Goal: Task Accomplishment & Management: Use online tool/utility

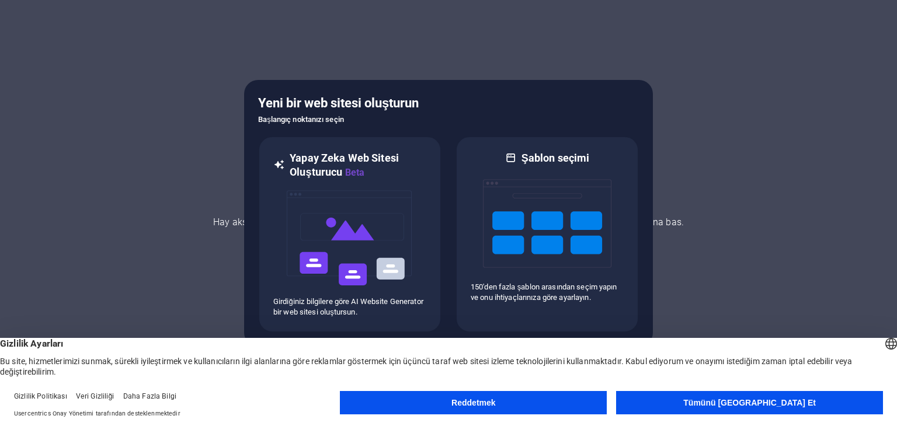
click at [728, 407] on button "Tümünü [GEOGRAPHIC_DATA] Et" at bounding box center [749, 402] width 267 height 23
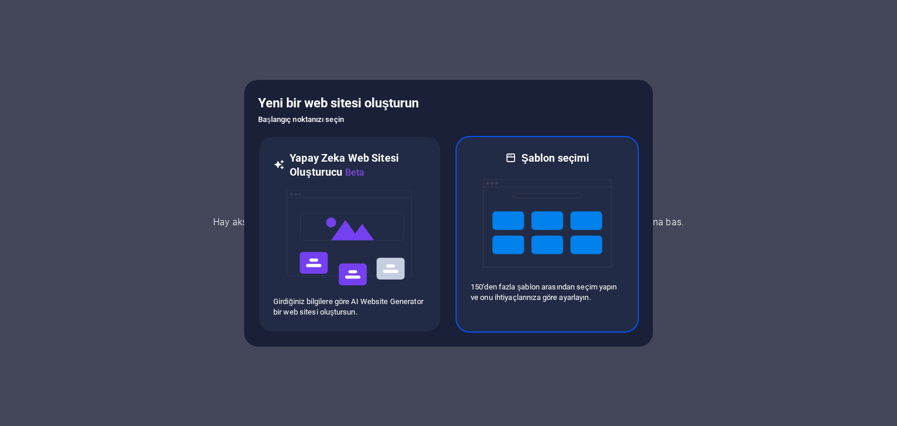
click at [587, 241] on img at bounding box center [547, 223] width 128 height 117
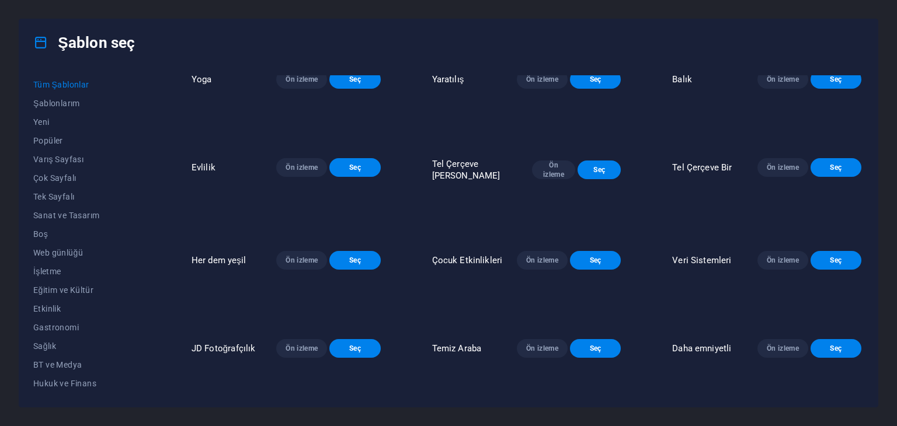
scroll to position [1460, 0]
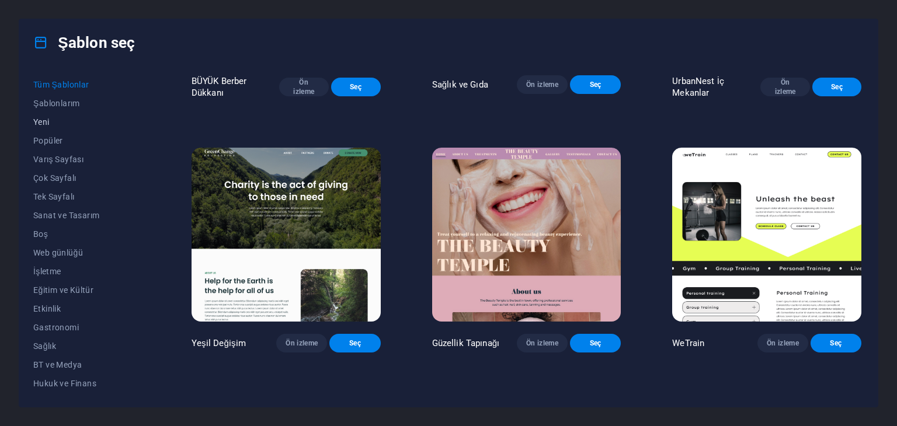
click at [46, 120] on font "Yeni" at bounding box center [41, 121] width 16 height 9
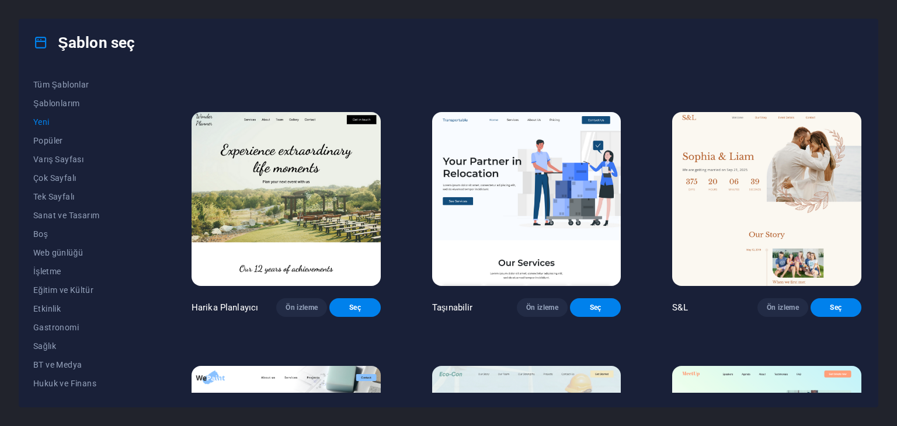
scroll to position [473, 0]
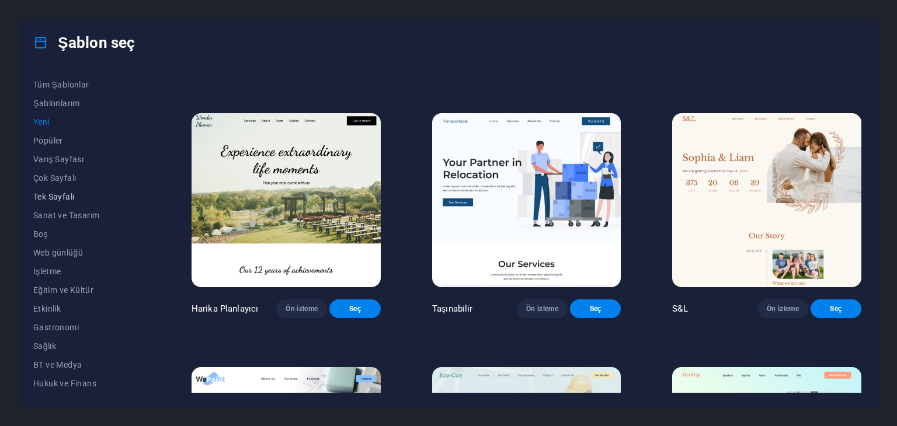
click at [77, 194] on span "Tek Sayfalı" at bounding box center [86, 196] width 107 height 9
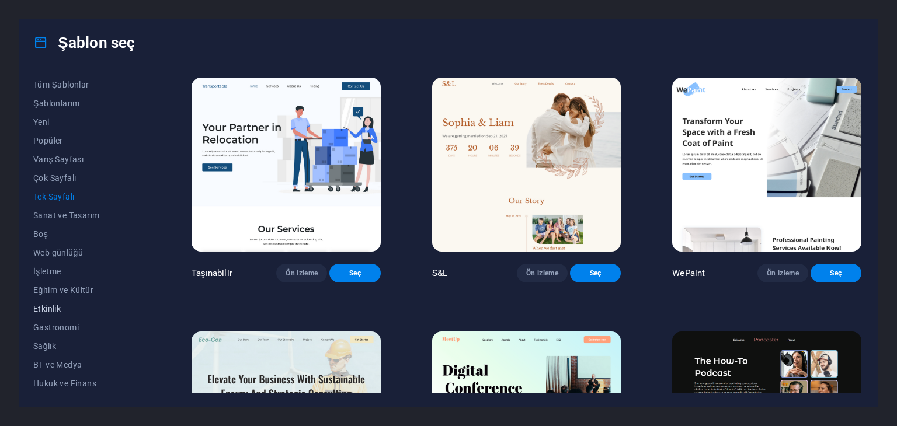
click at [55, 309] on span "Etkinlik" at bounding box center [86, 308] width 107 height 9
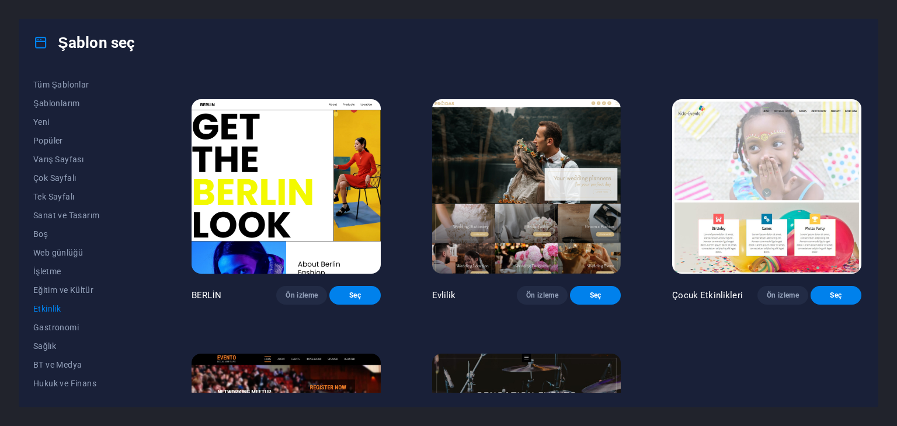
scroll to position [234, 0]
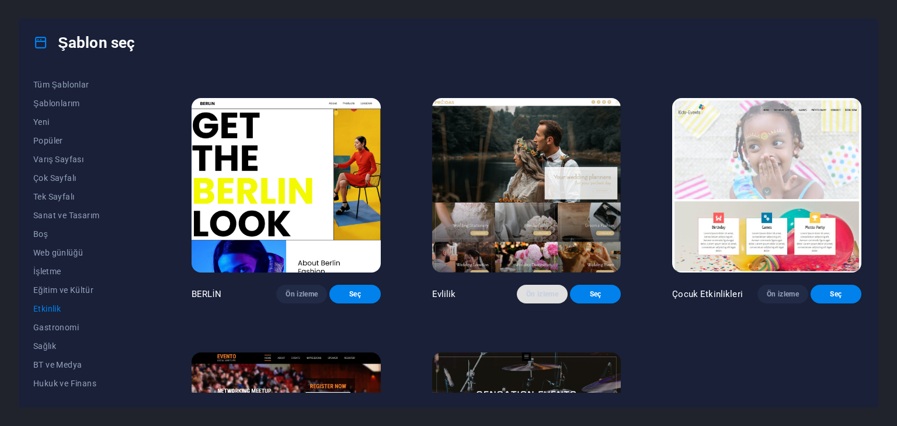
click at [528, 298] on font "Ön izleme" at bounding box center [542, 294] width 32 height 8
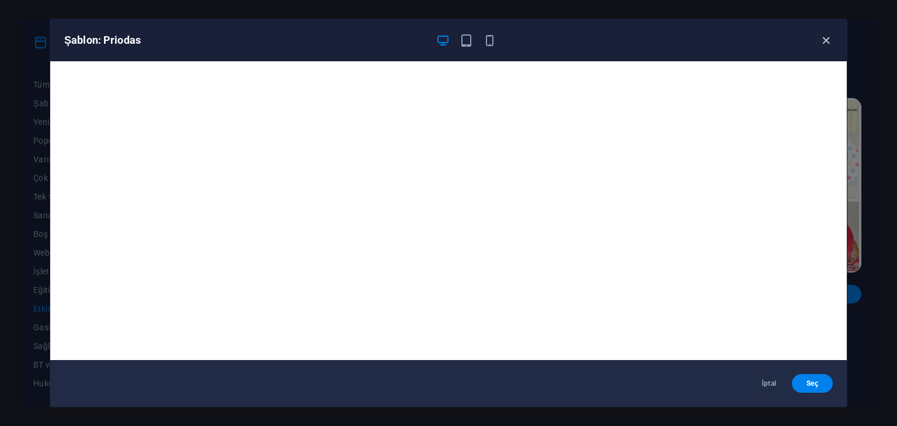
click at [829, 40] on icon "button" at bounding box center [825, 40] width 13 height 13
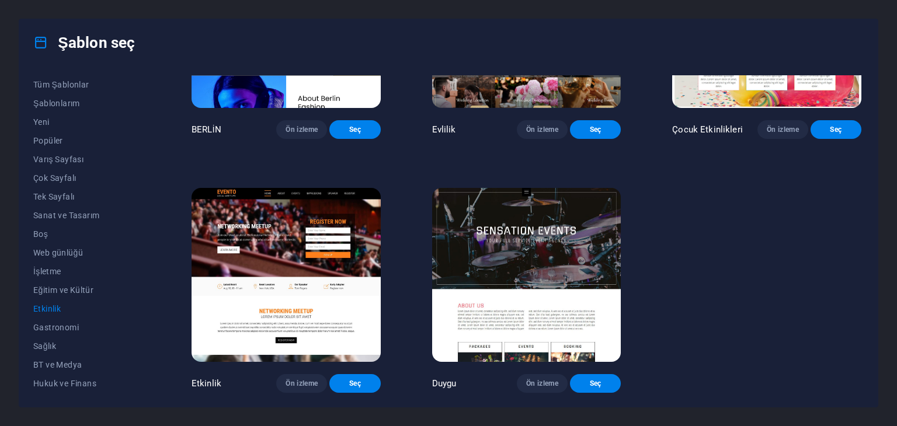
scroll to position [418, 0]
click at [37, 271] on font "İşletme" at bounding box center [47, 271] width 28 height 9
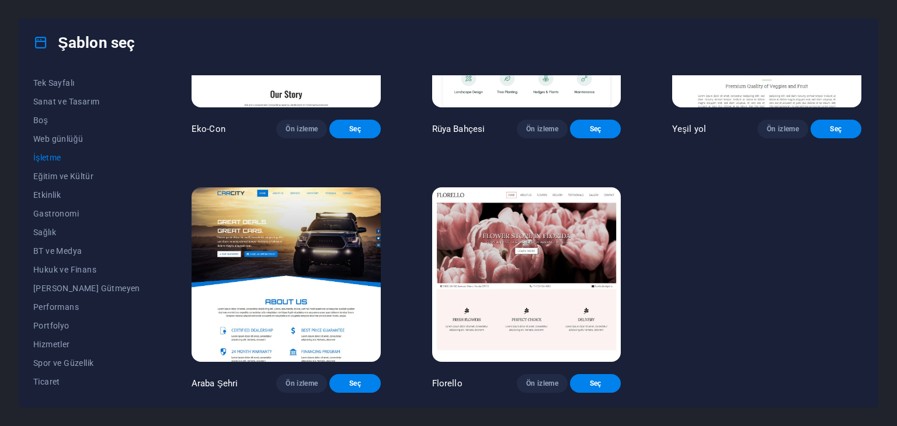
scroll to position [117, 0]
click at [79, 305] on span "Performans" at bounding box center [86, 304] width 107 height 9
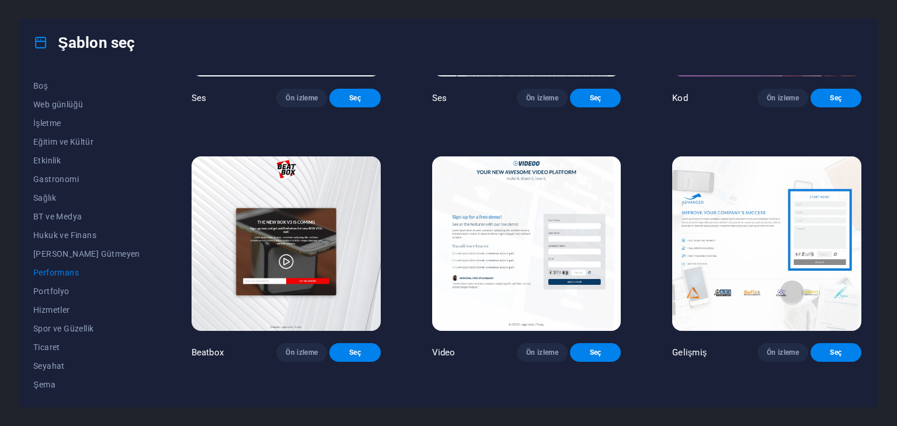
scroll to position [150, 0]
click at [59, 365] on span "Seyahat" at bounding box center [86, 364] width 107 height 9
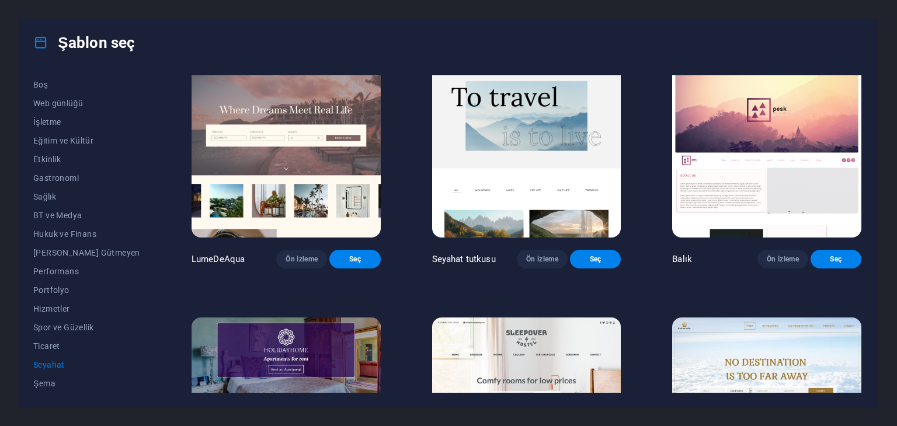
scroll to position [0, 0]
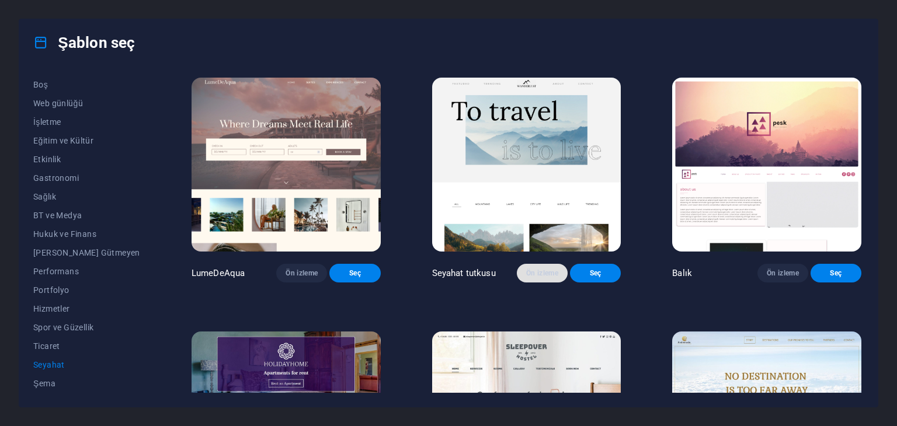
click at [528, 277] on font "Ön izleme" at bounding box center [542, 273] width 32 height 8
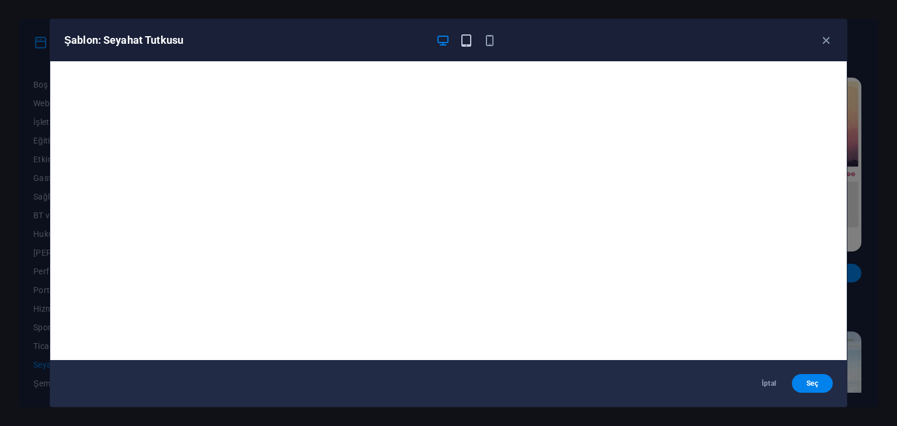
click at [462, 37] on icon "button" at bounding box center [466, 40] width 13 height 13
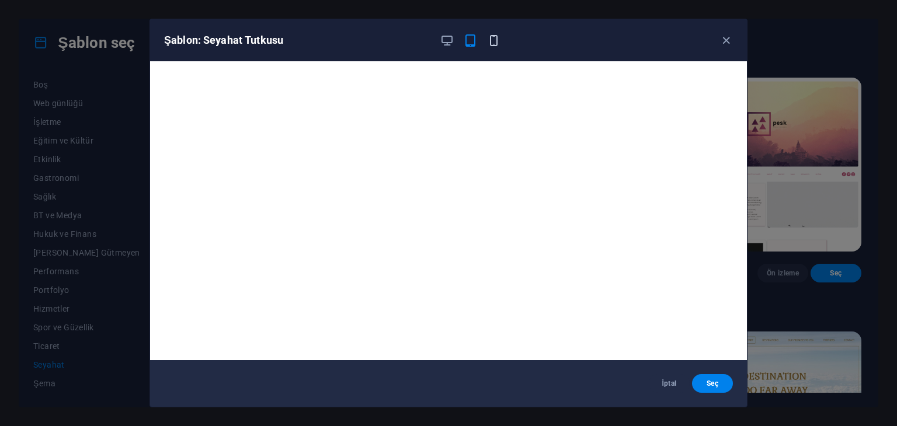
click at [489, 41] on icon "button" at bounding box center [493, 40] width 13 height 13
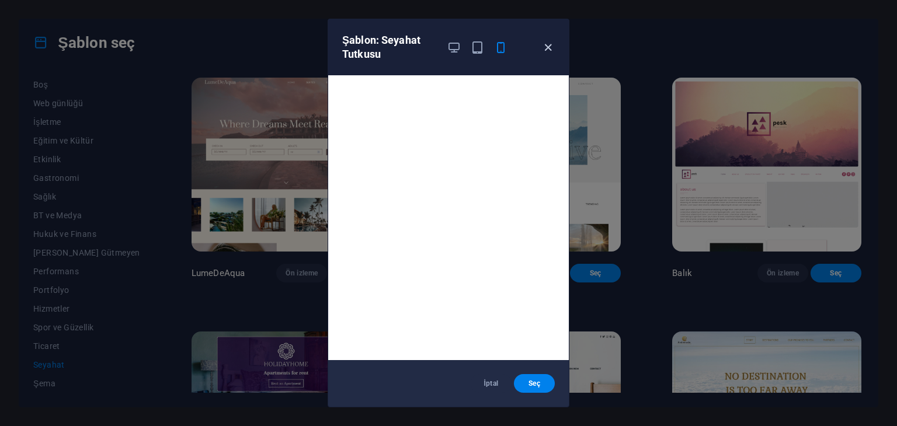
click at [548, 46] on icon "button" at bounding box center [547, 47] width 13 height 13
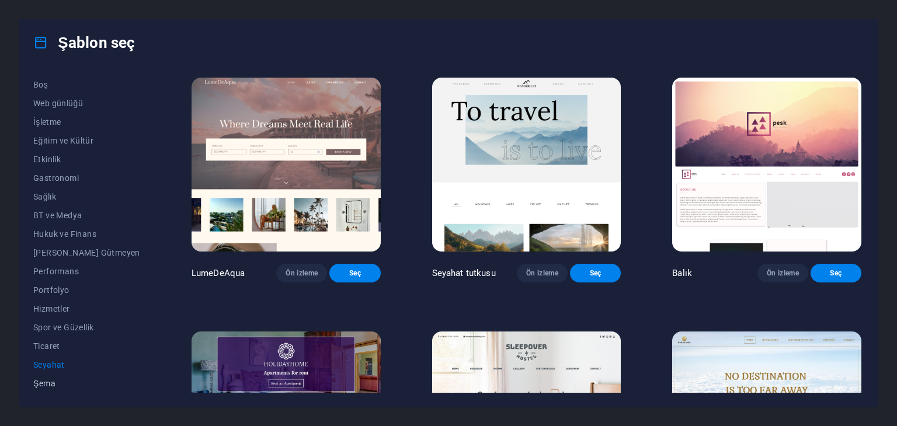
click at [51, 381] on span "Şema" at bounding box center [86, 383] width 107 height 9
